Goal: Task Accomplishment & Management: Manage account settings

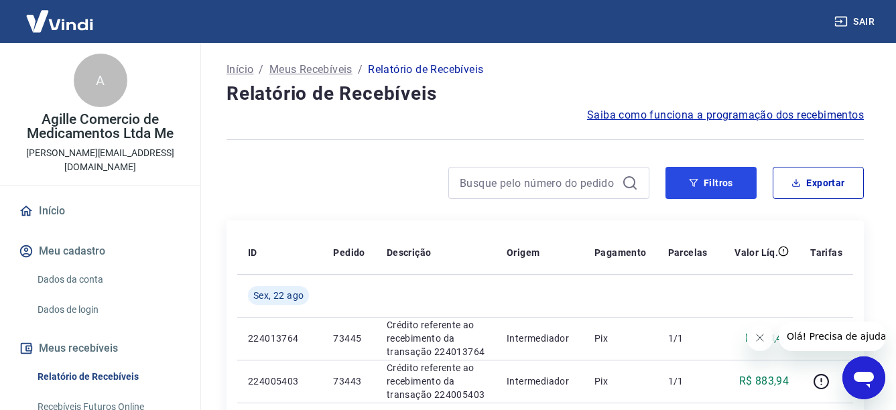
drag, startPoint x: 704, startPoint y: 188, endPoint x: 502, endPoint y: 202, distance: 202.1
click at [705, 188] on button "Filtros" at bounding box center [710, 183] width 91 height 32
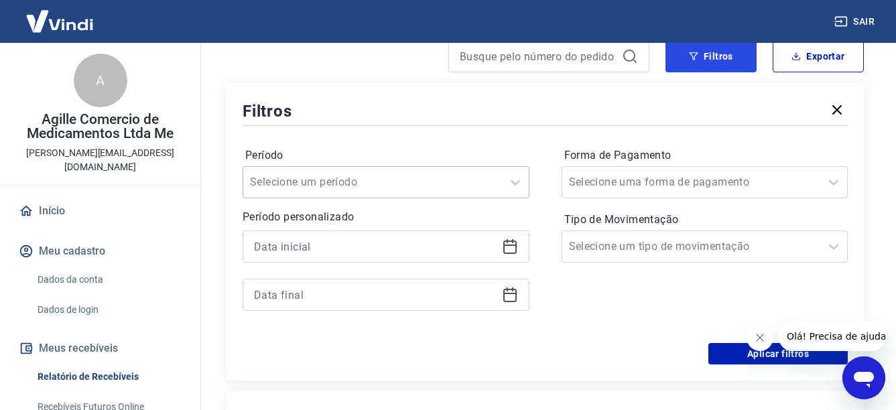
scroll to position [134, 0]
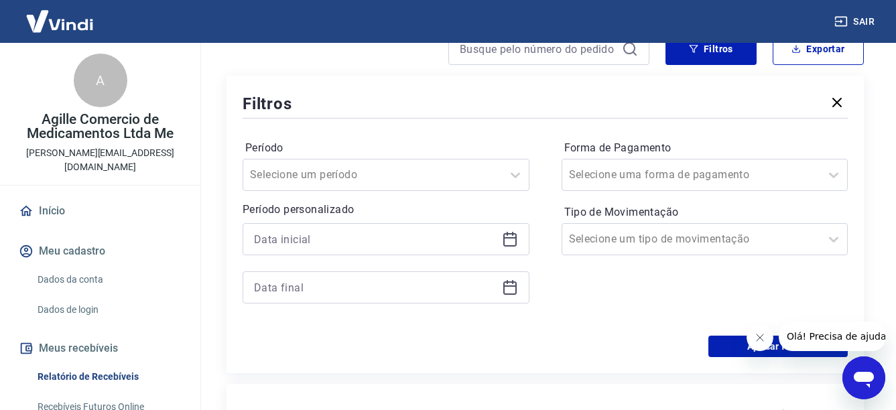
click at [514, 243] on icon at bounding box center [510, 239] width 16 height 16
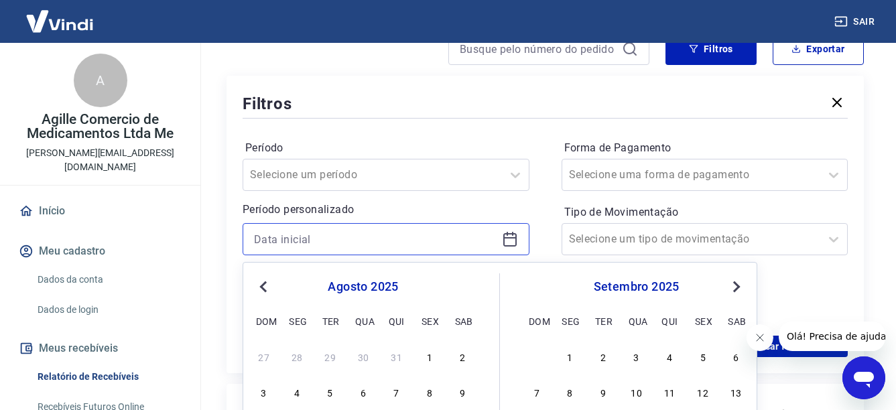
scroll to position [268, 0]
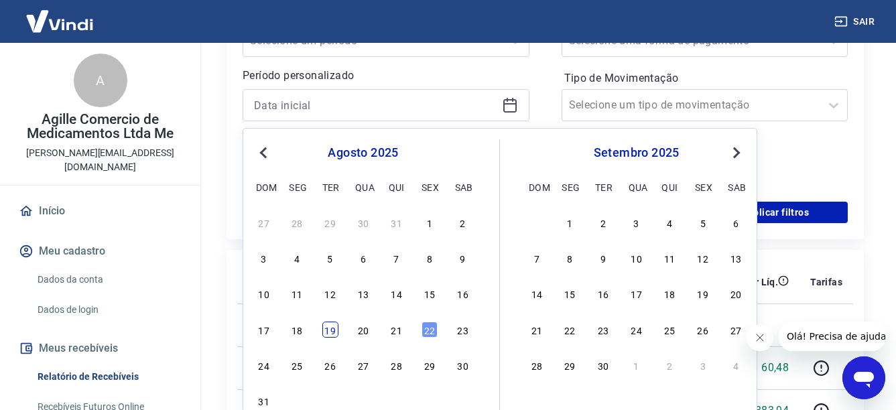
click at [337, 331] on div "19" at bounding box center [330, 330] width 16 height 16
type input "19/08/2025"
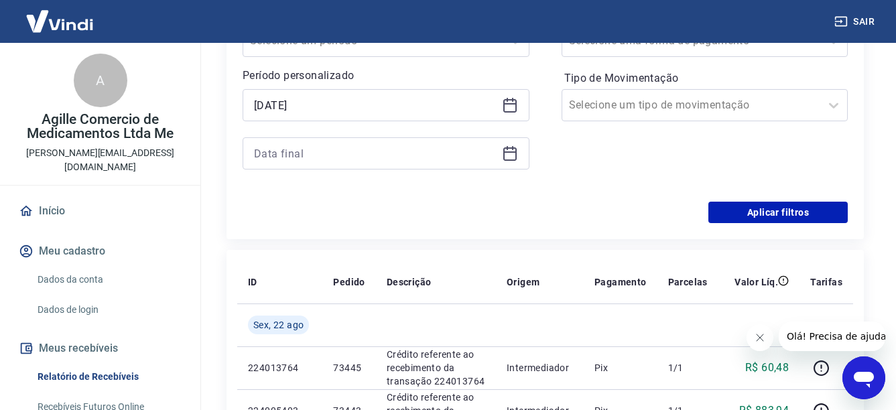
click at [509, 160] on icon at bounding box center [509, 153] width 13 height 13
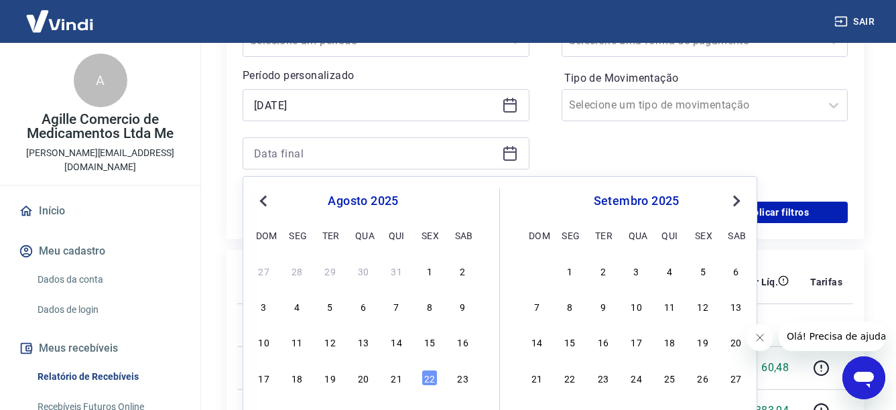
drag, startPoint x: 426, startPoint y: 379, endPoint x: 528, endPoint y: 222, distance: 186.9
click at [427, 379] on div "22" at bounding box center [429, 378] width 16 height 16
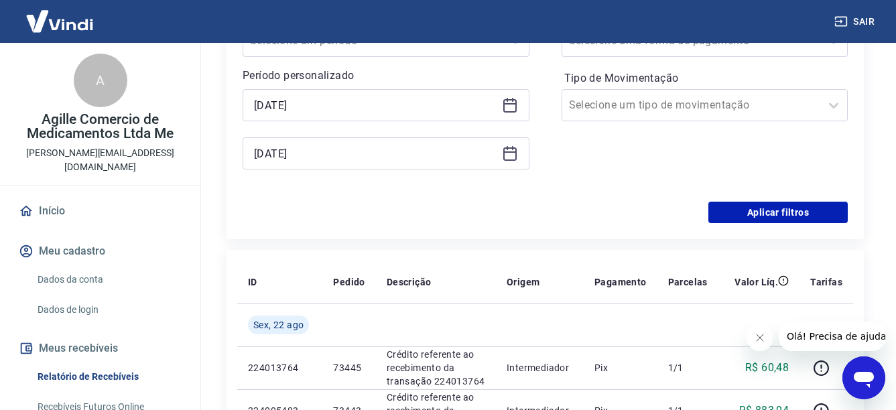
type input "22/08/2025"
click at [748, 220] on button "Aplicar filtros" at bounding box center [777, 212] width 139 height 21
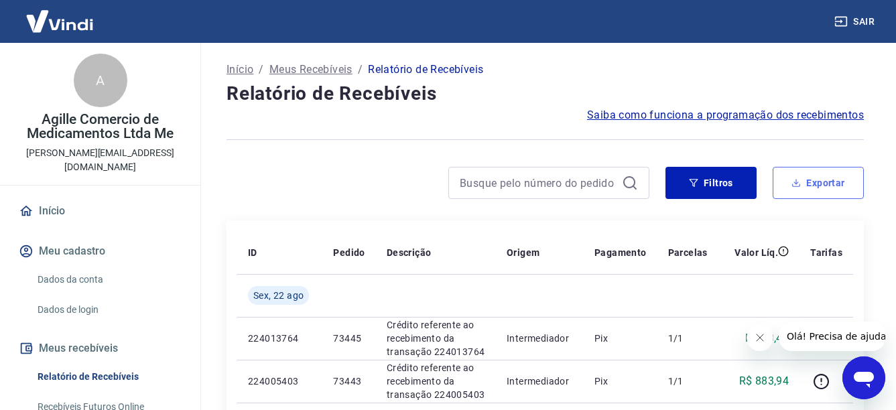
click at [827, 188] on button "Exportar" at bounding box center [817, 183] width 91 height 32
type input "19/08/2025"
type input "22/08/2025"
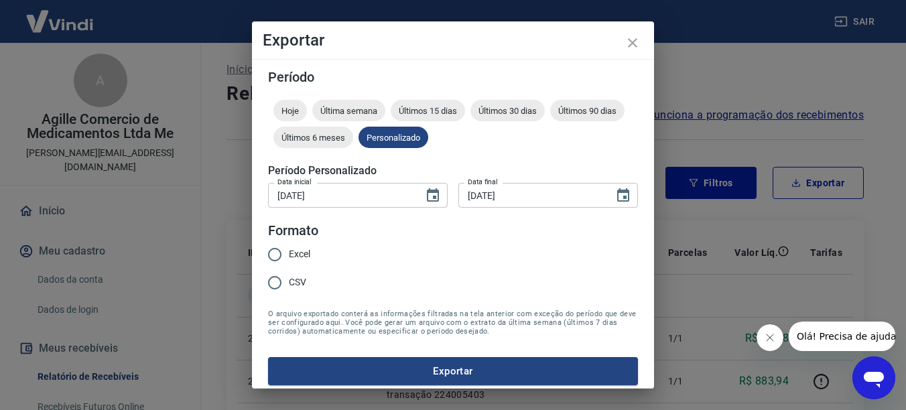
click at [279, 255] on input "Excel" at bounding box center [275, 254] width 28 height 28
radio input "true"
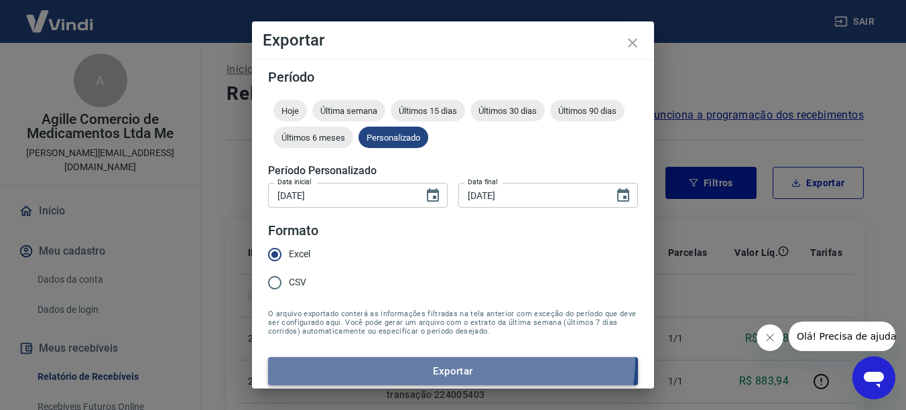
click at [450, 358] on button "Exportar" at bounding box center [453, 371] width 370 height 28
